Goal: Transaction & Acquisition: Book appointment/travel/reservation

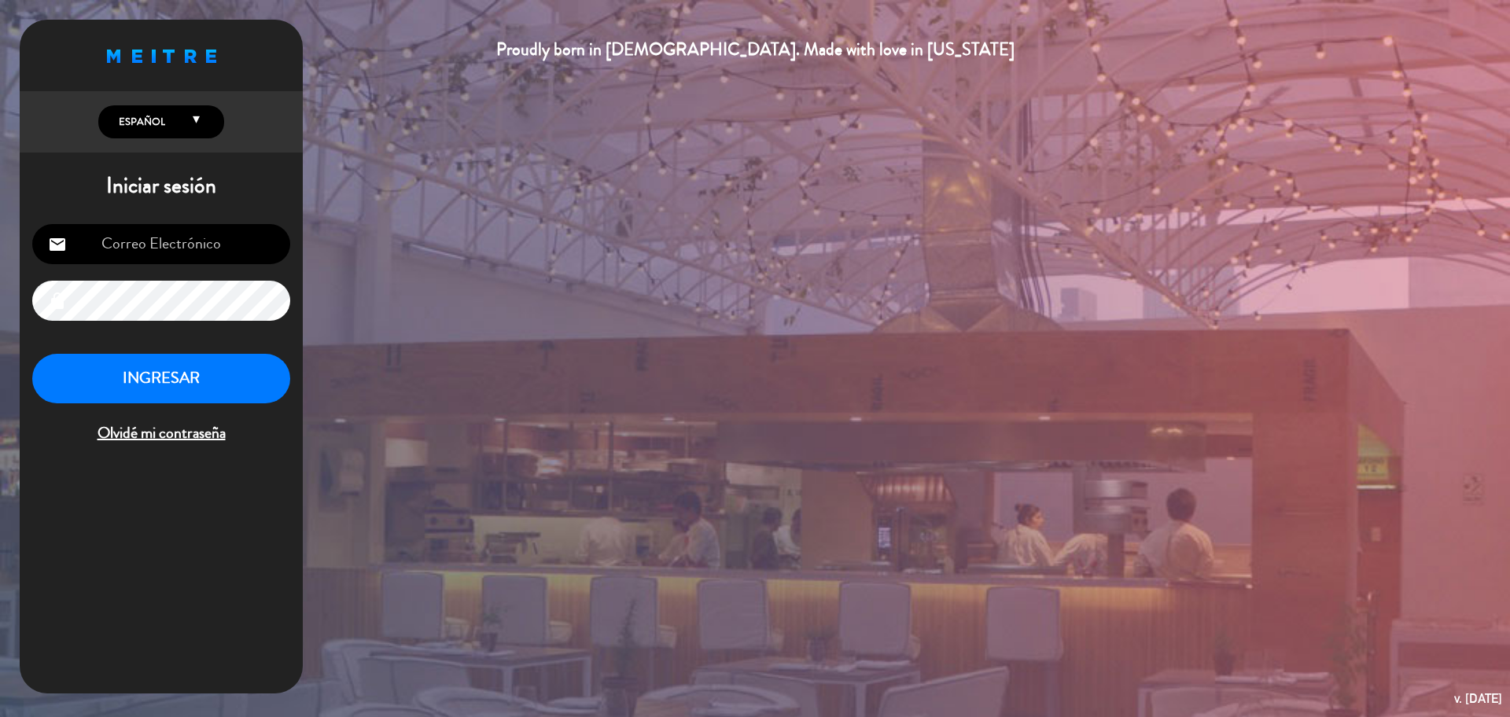
type input "[EMAIL_ADDRESS][DOMAIN_NAME]"
click at [218, 370] on button "INGRESAR" at bounding box center [161, 379] width 258 height 50
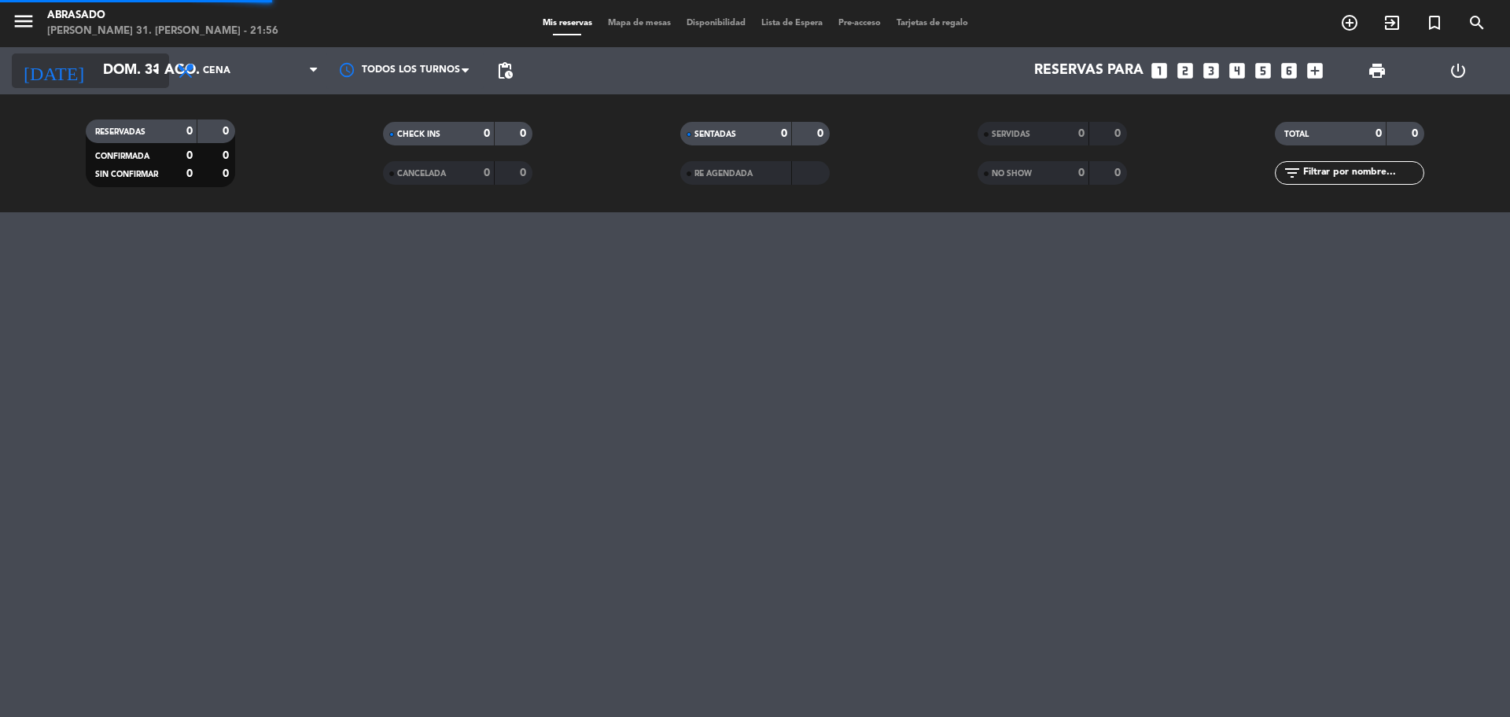
click at [95, 74] on input "dom. 31 ago." at bounding box center [186, 70] width 183 height 31
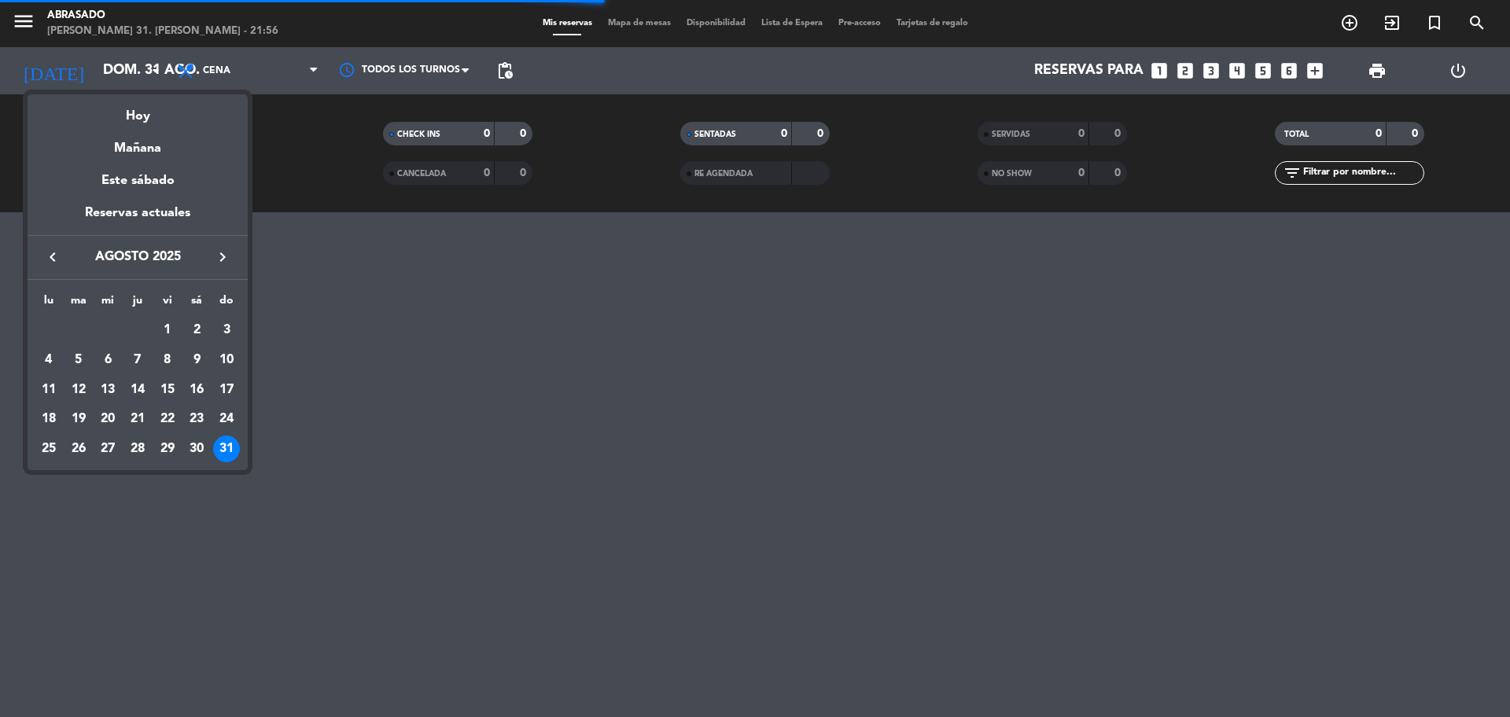
click at [220, 264] on icon "keyboard_arrow_right" at bounding box center [222, 257] width 19 height 19
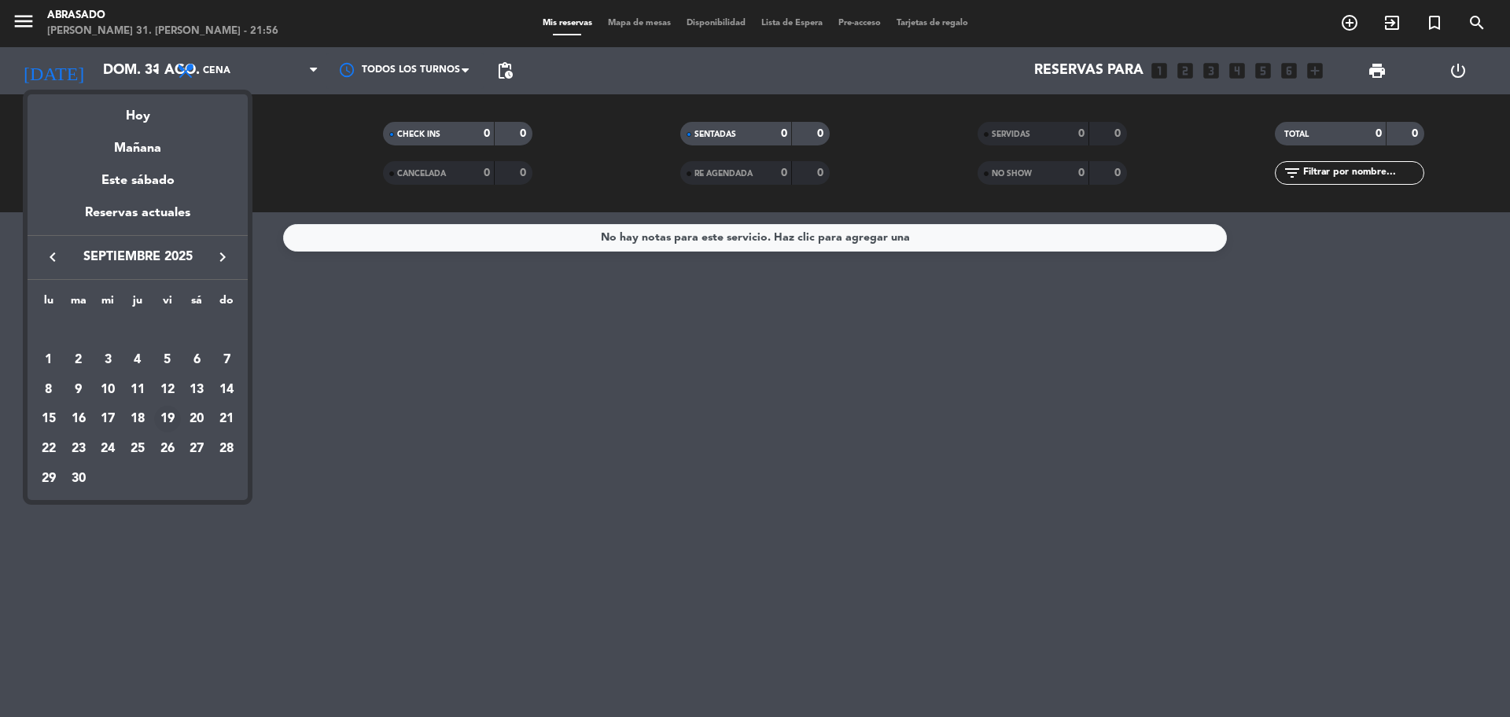
click at [166, 410] on div "19" at bounding box center [167, 419] width 27 height 27
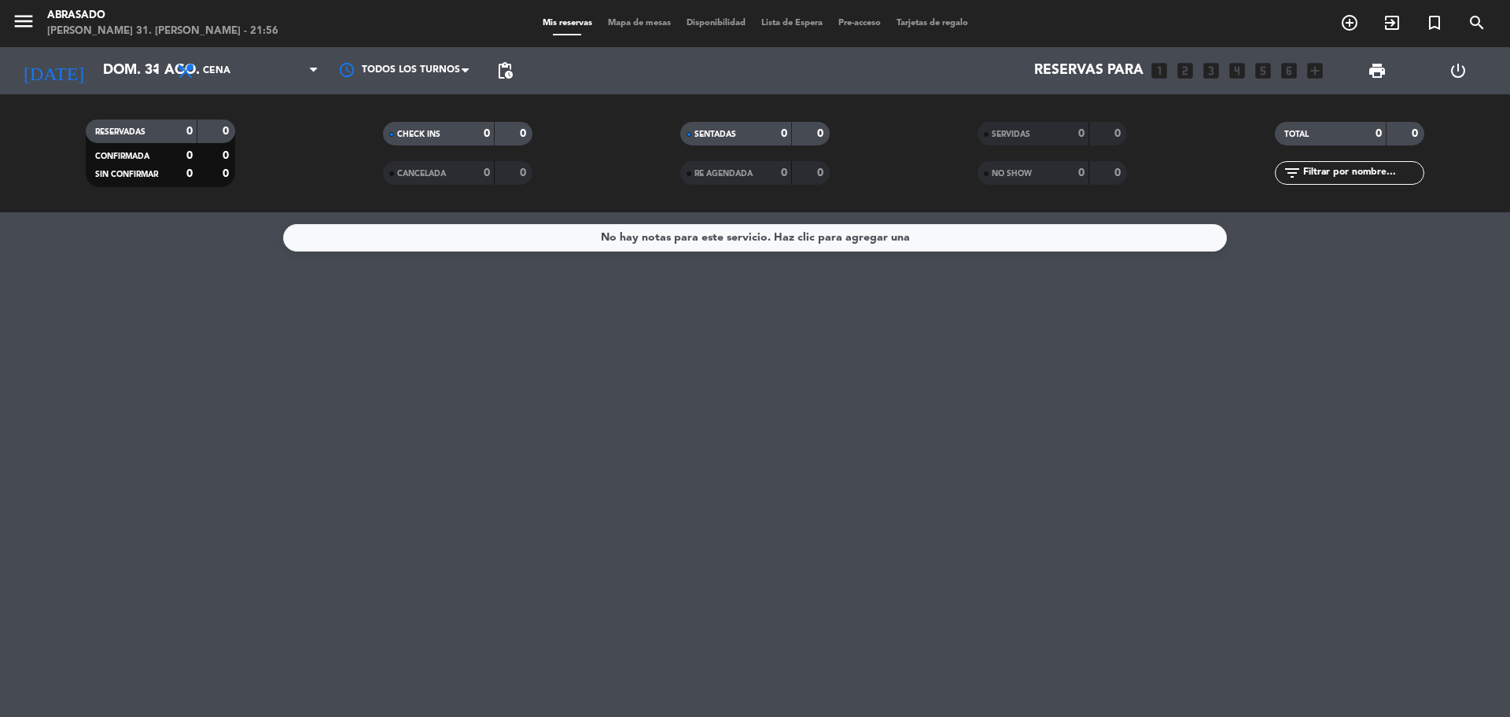
type input "vie. [DATE]"
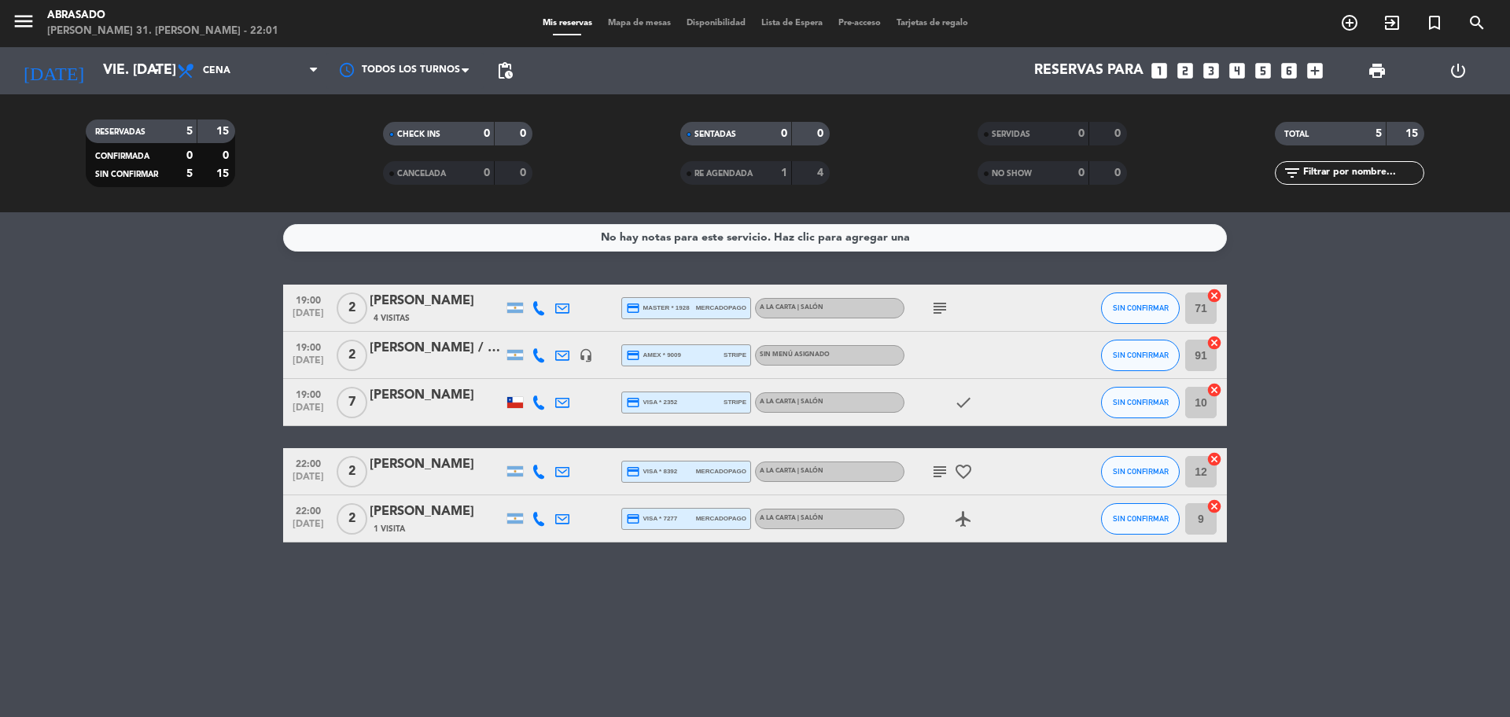
click at [1211, 64] on icon "looks_3" at bounding box center [1211, 71] width 20 height 20
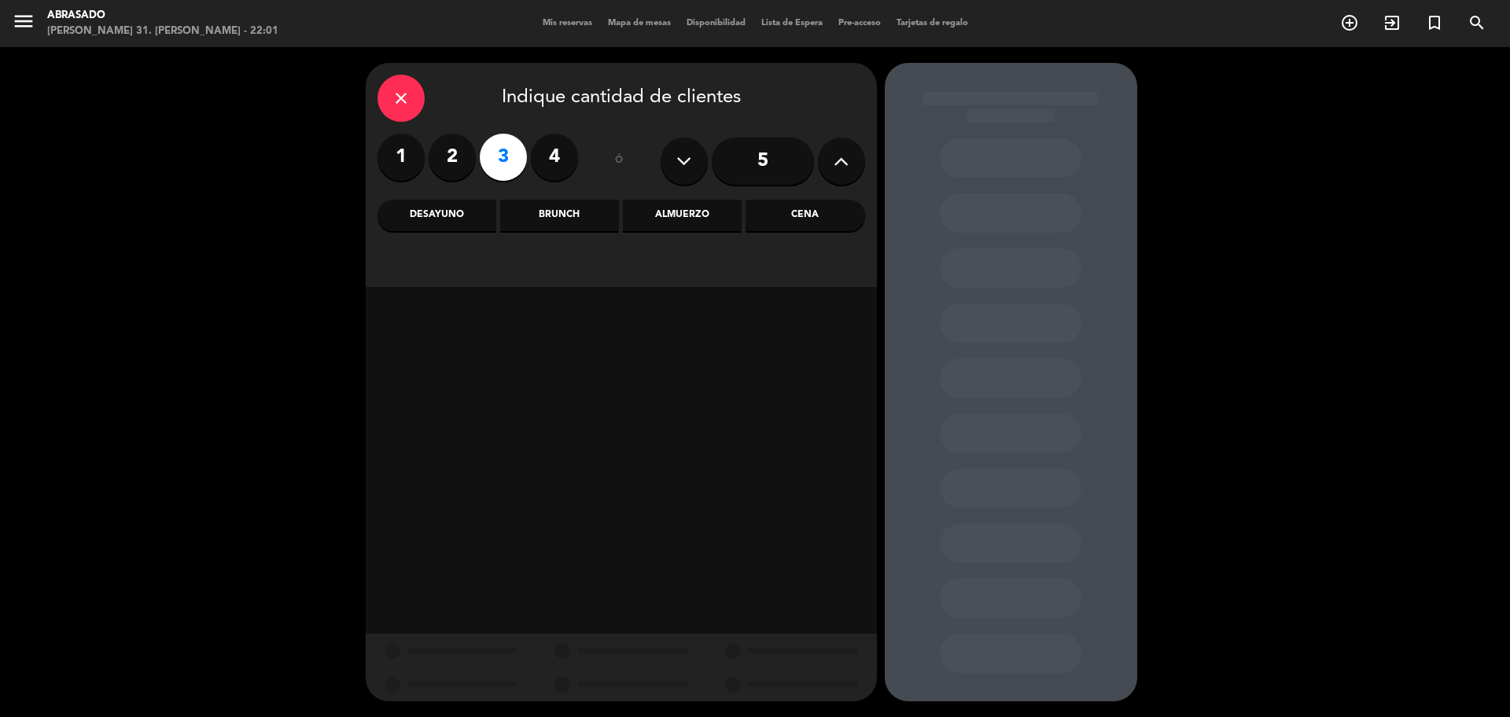
click at [796, 210] on div "Cena" at bounding box center [805, 215] width 119 height 31
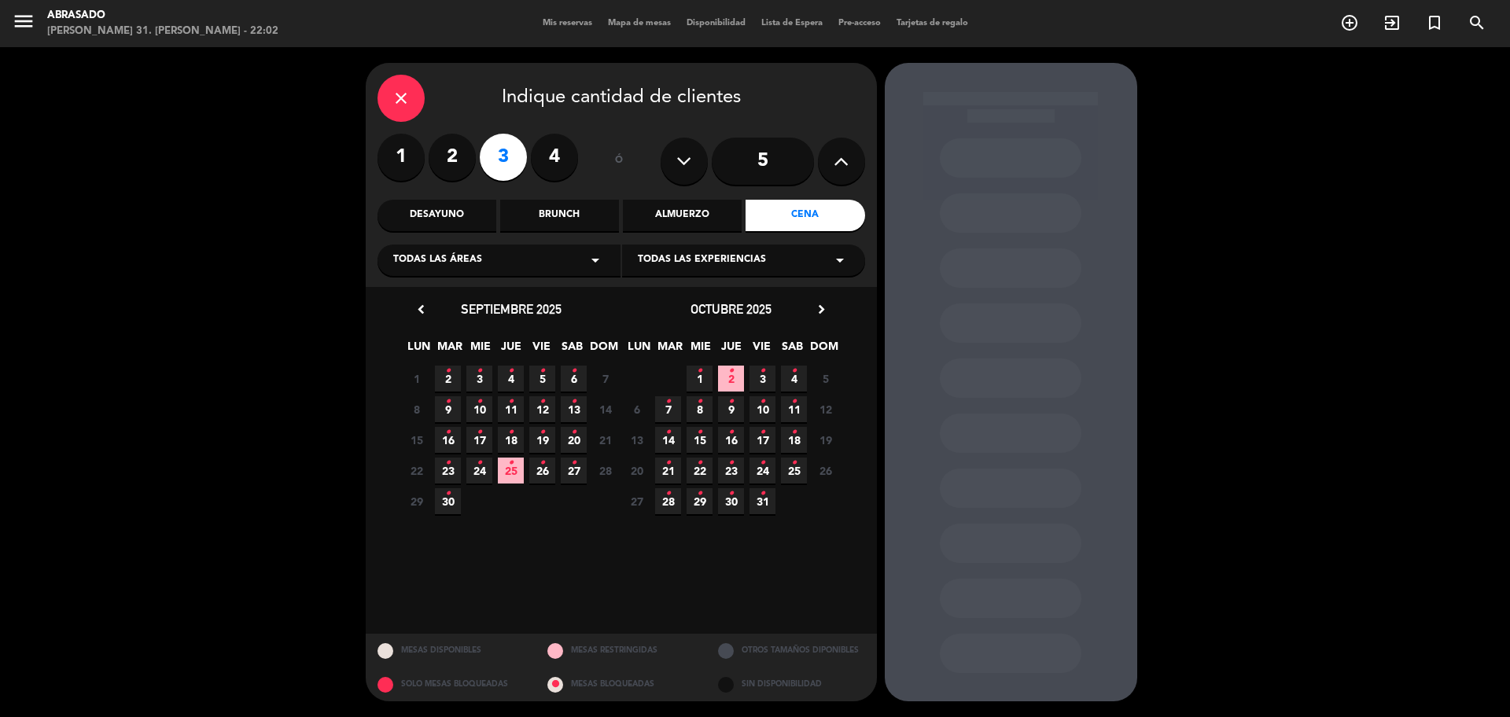
click at [537, 430] on span "19 •" at bounding box center [542, 440] width 26 height 26
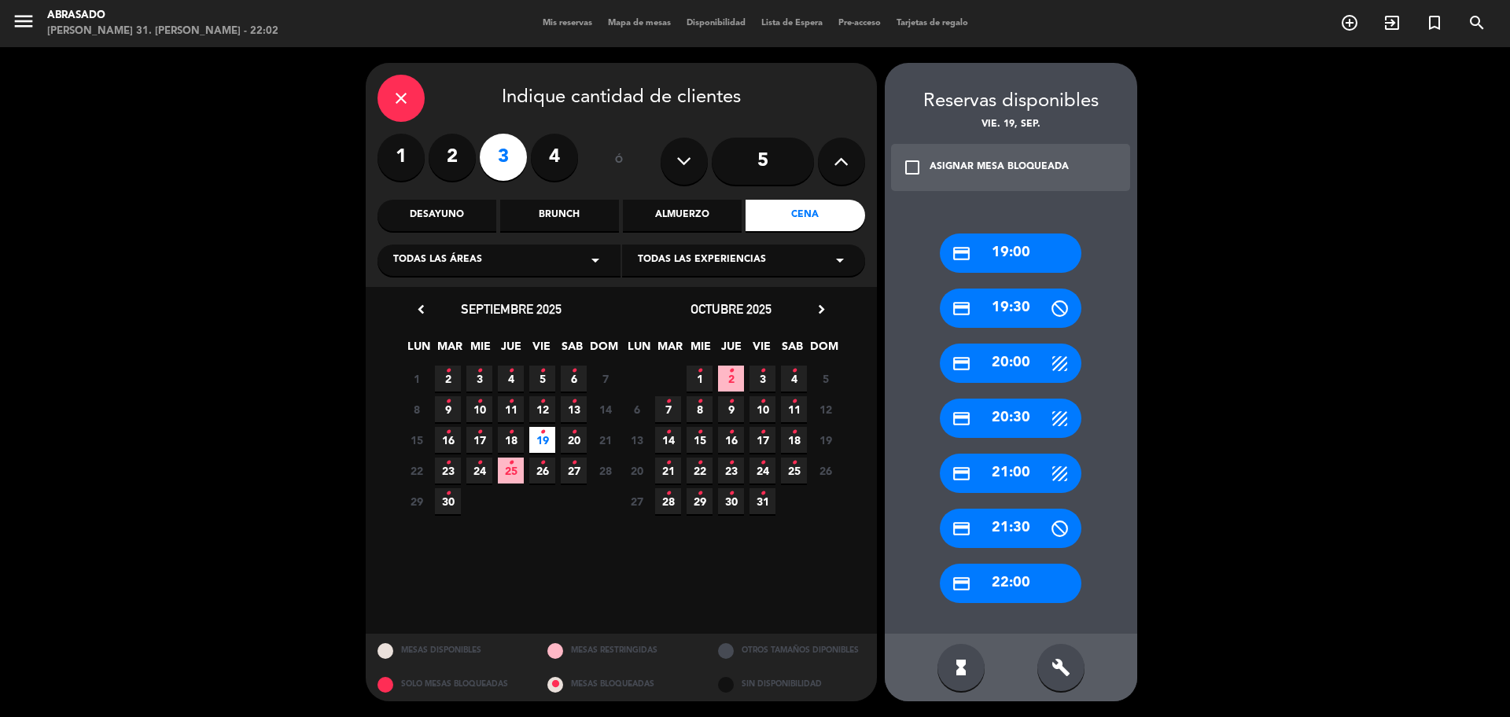
click at [1009, 361] on div "credit_card 20:00" at bounding box center [1011, 363] width 142 height 39
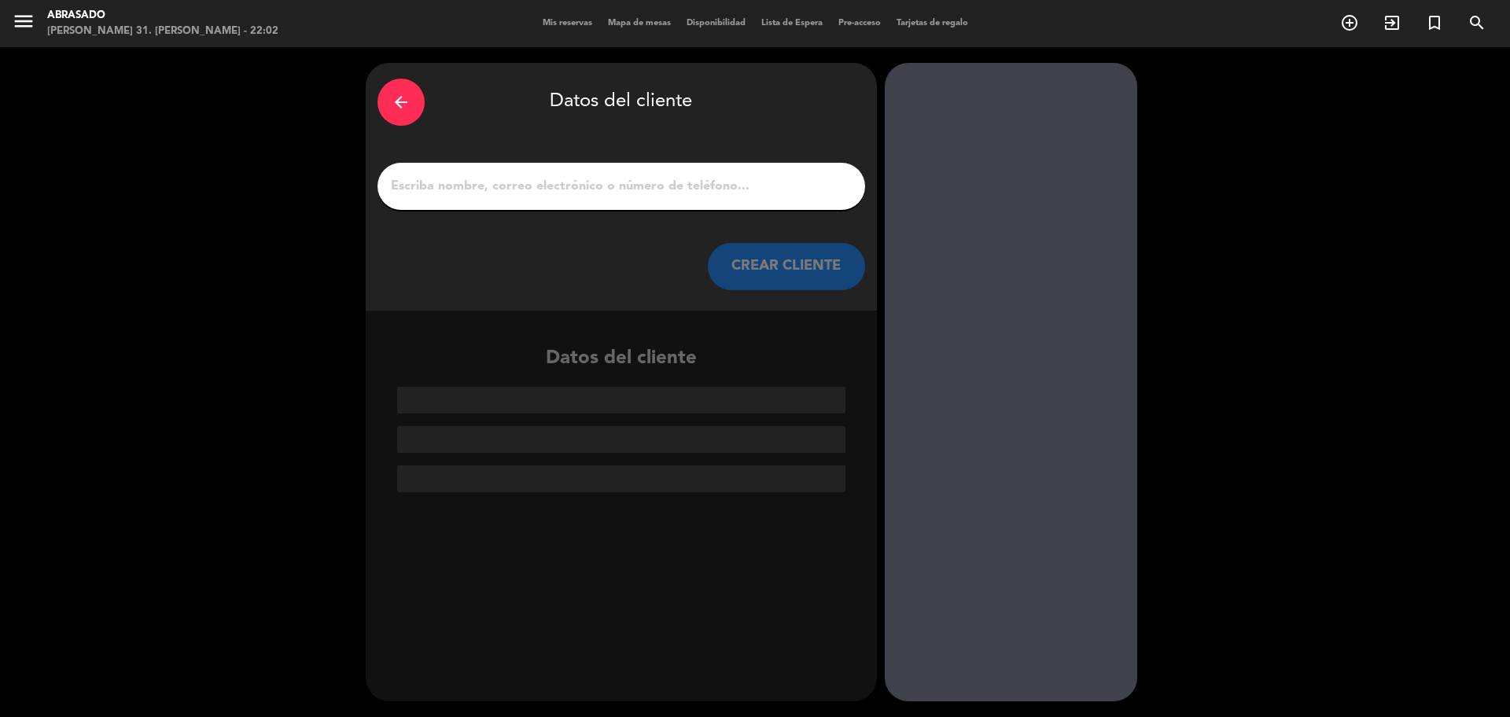
click at [666, 193] on input "1" at bounding box center [621, 186] width 464 height 22
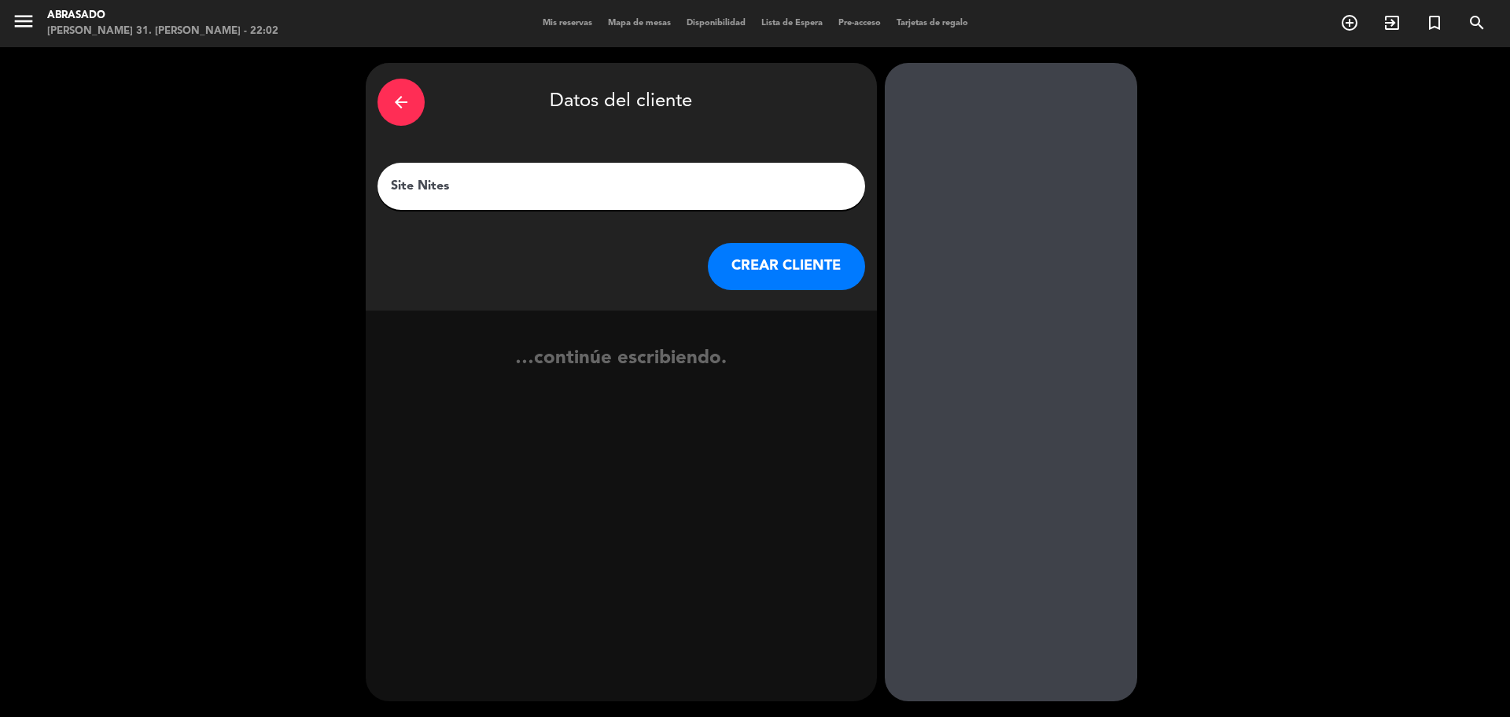
type input "Site Nites"
click at [782, 264] on button "CREAR CLIENTE" at bounding box center [786, 266] width 157 height 47
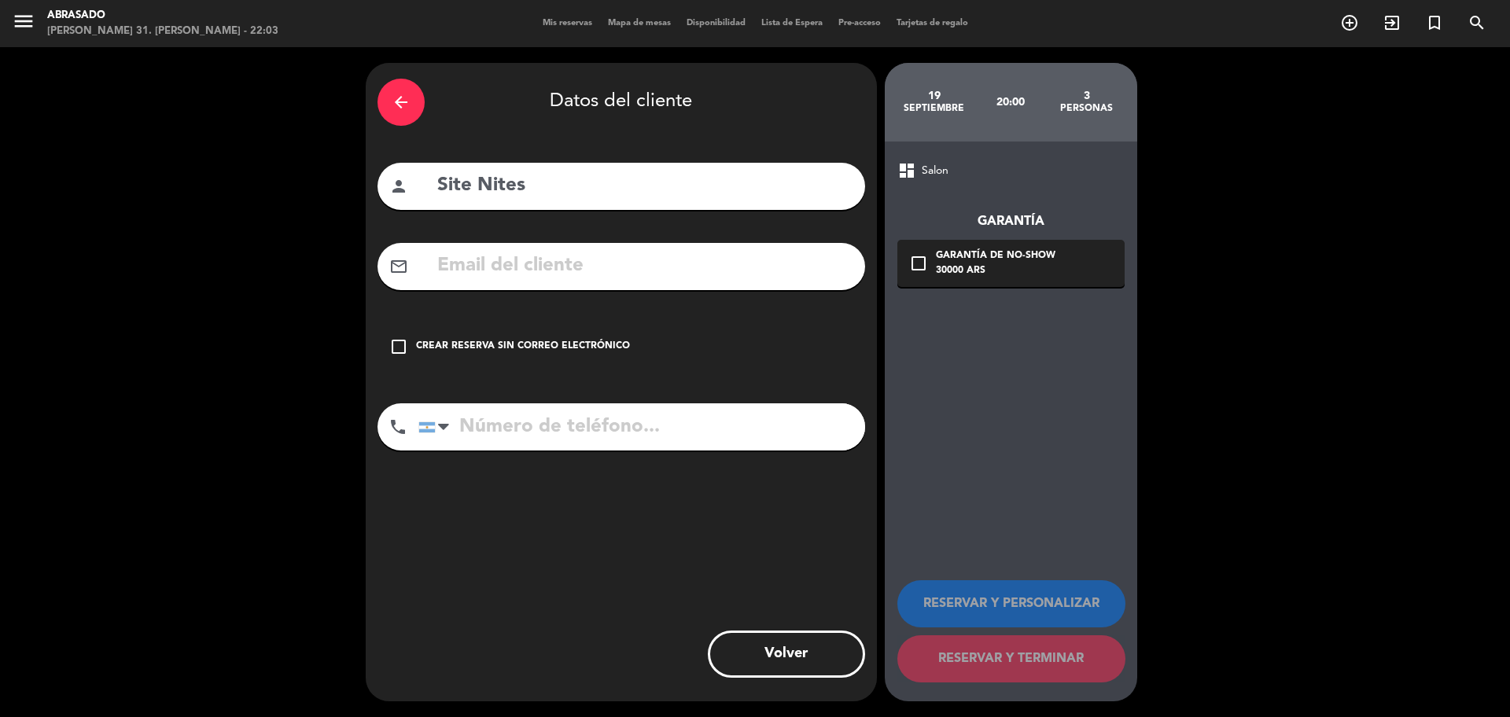
paste input "[EMAIL_ADDRESS][DOMAIN_NAME]"
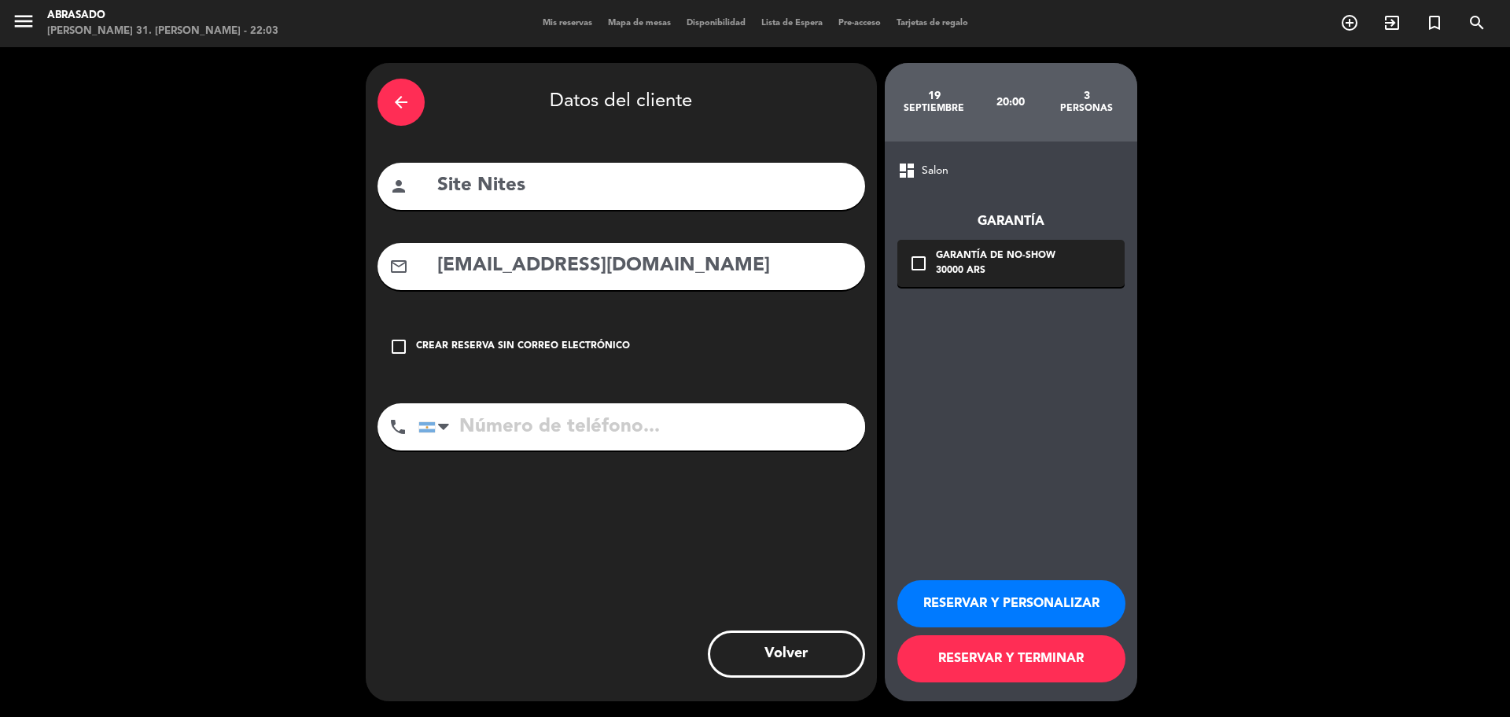
type input "[EMAIL_ADDRESS][DOMAIN_NAME]"
click at [990, 599] on button "RESERVAR Y PERSONALIZAR" at bounding box center [1012, 604] width 228 height 47
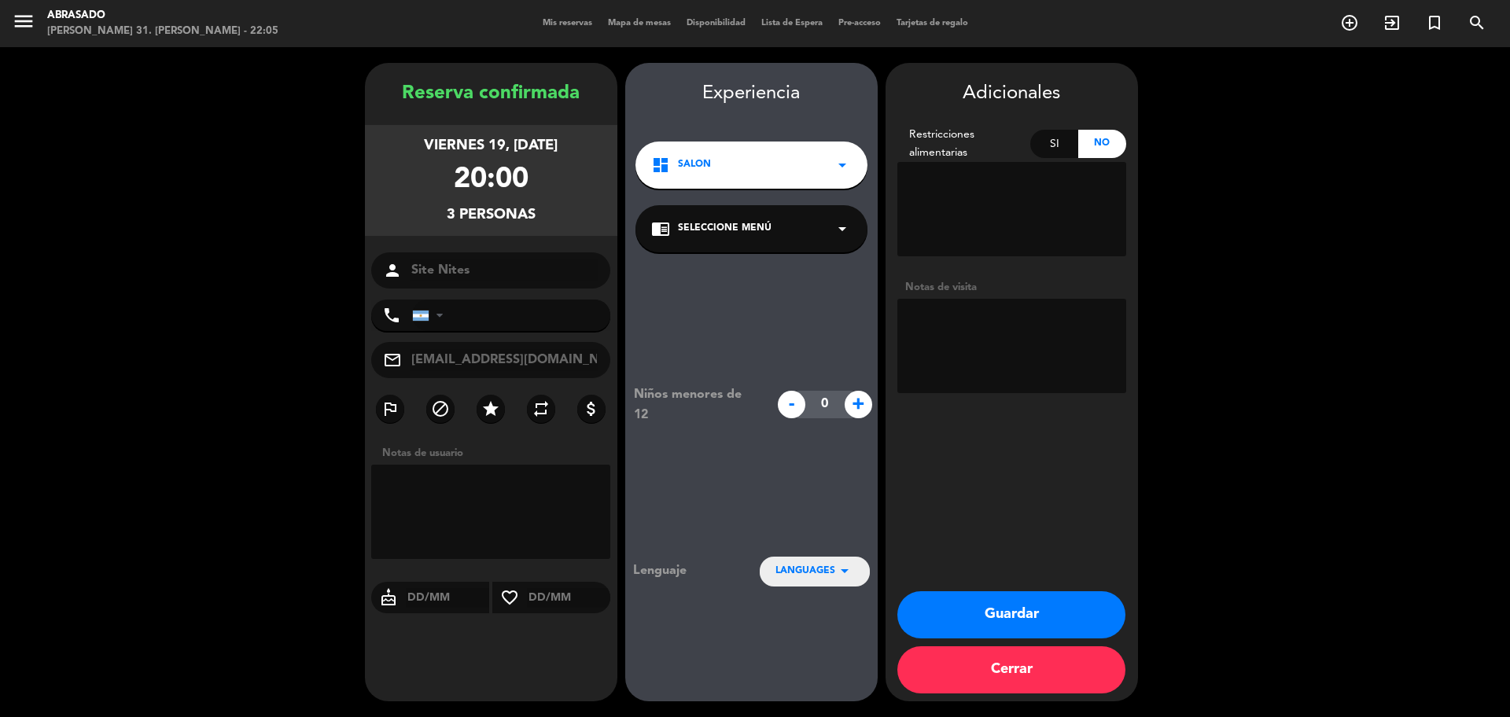
click at [1032, 630] on button "Guardar" at bounding box center [1012, 615] width 228 height 47
